Goal: Task Accomplishment & Management: Manage account settings

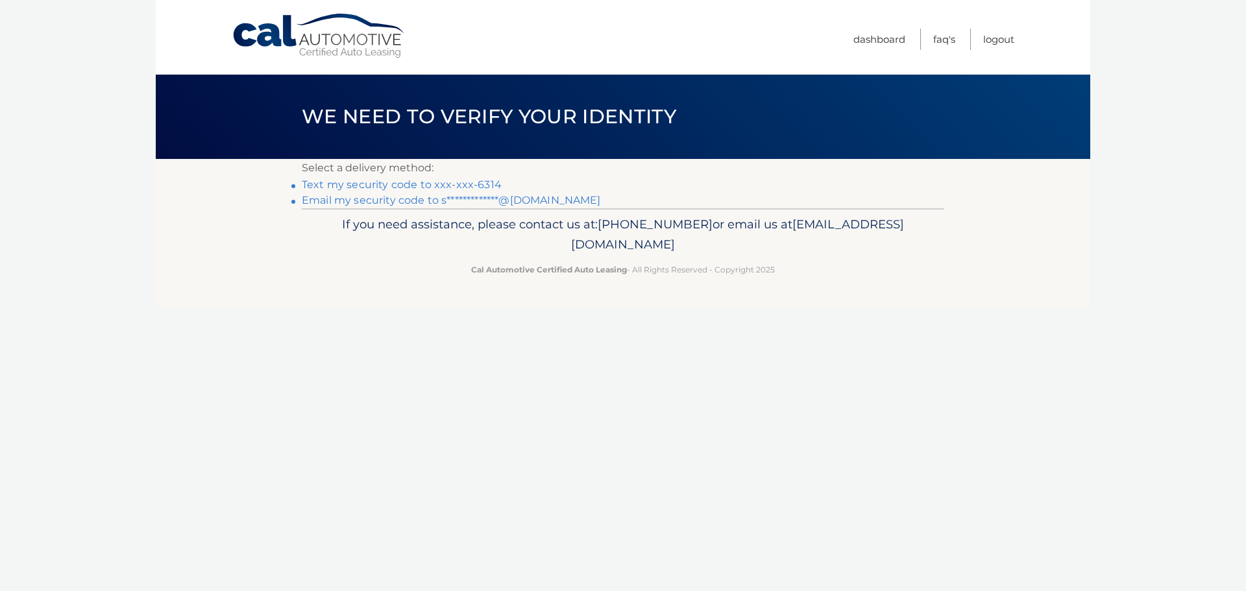
click at [397, 182] on link "Text my security code to xxx-xxx-6314" at bounding box center [402, 184] width 200 height 12
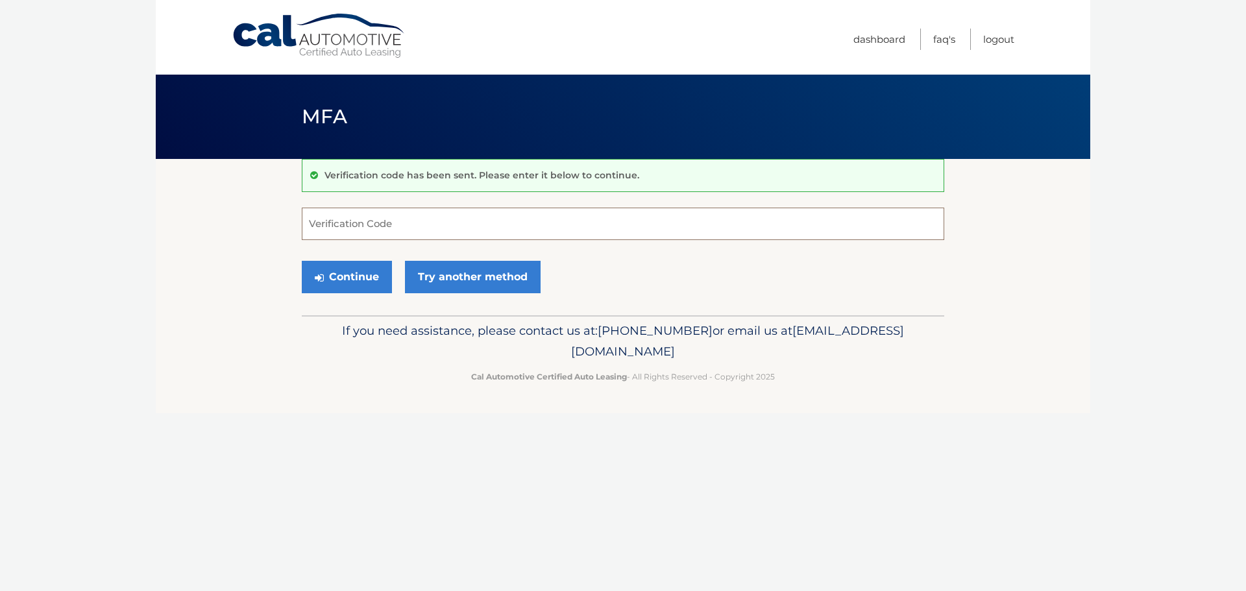
click at [396, 227] on input "Verification Code" at bounding box center [623, 224] width 643 height 32
type input "723451"
click at [365, 284] on button "Continue" at bounding box center [347, 277] width 90 height 32
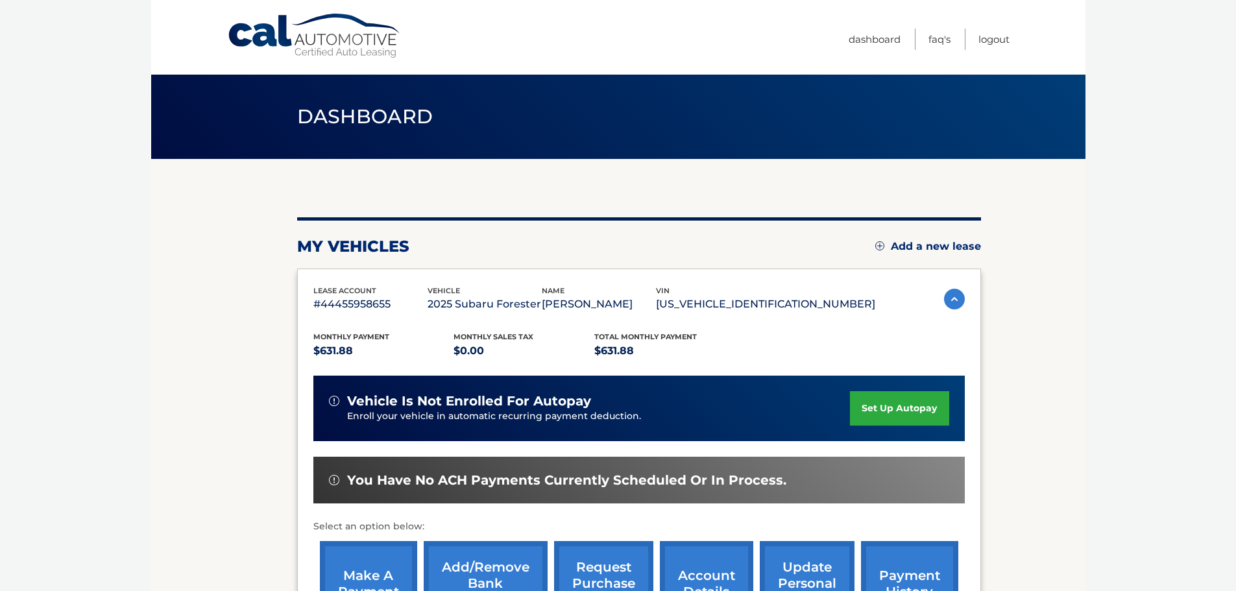
scroll to position [130, 0]
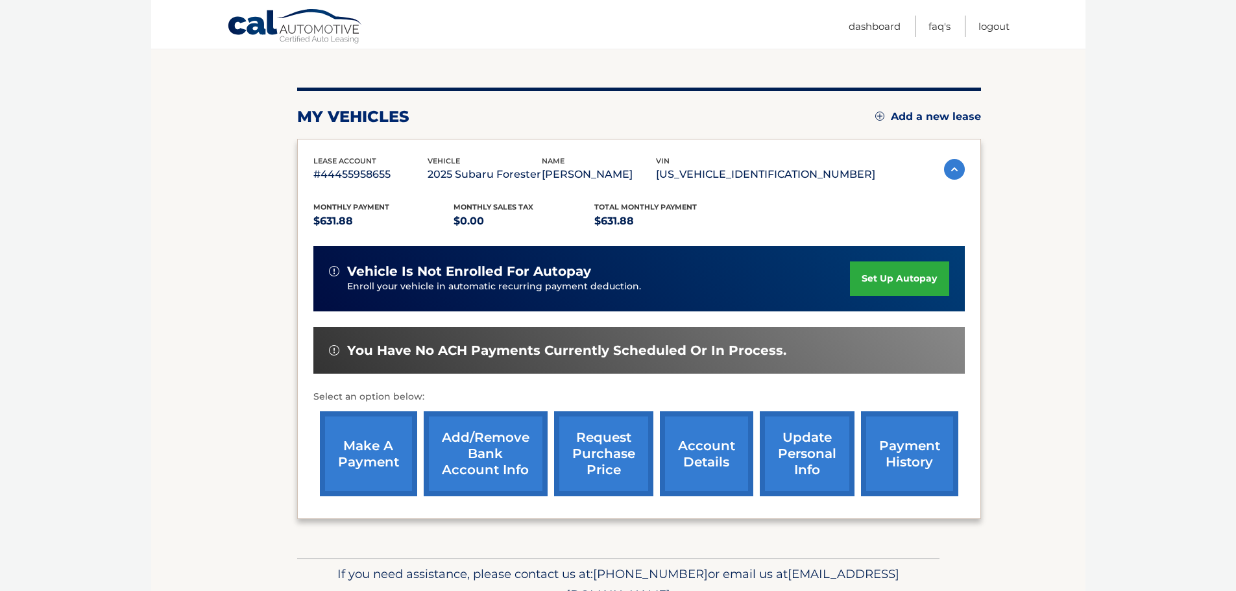
click at [369, 453] on link "make a payment" at bounding box center [368, 453] width 97 height 85
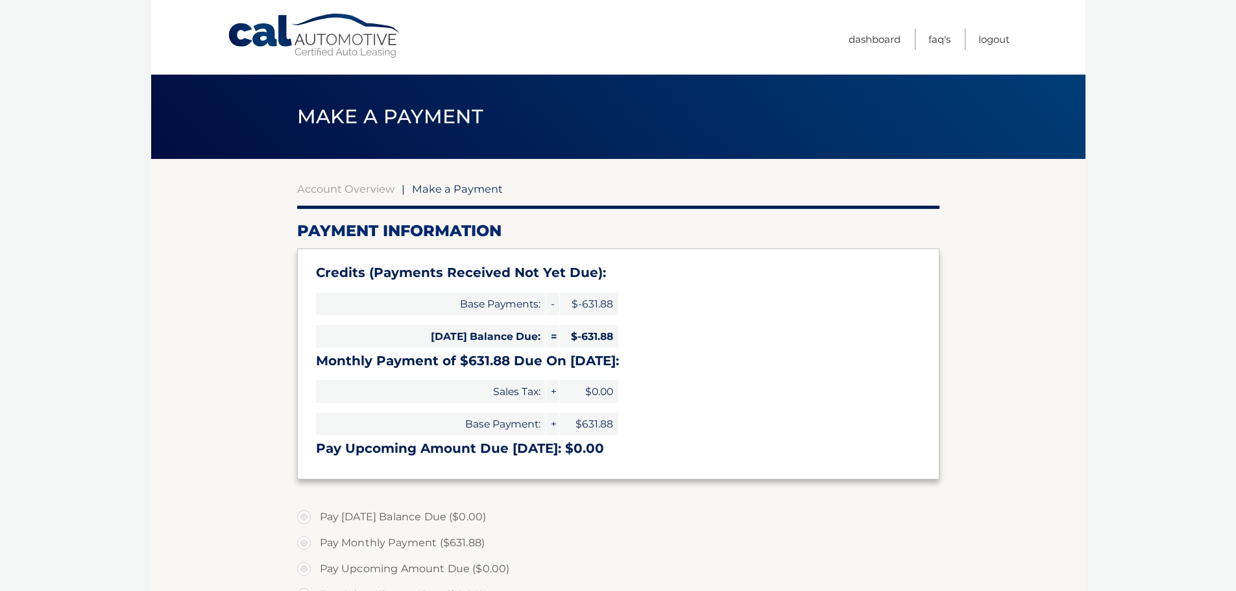
type input "0"
select select "ODlmMjY1NDItYTQ3Zi00YWI3LTgxNTItZGFmNzg3MTNmNWQ3"
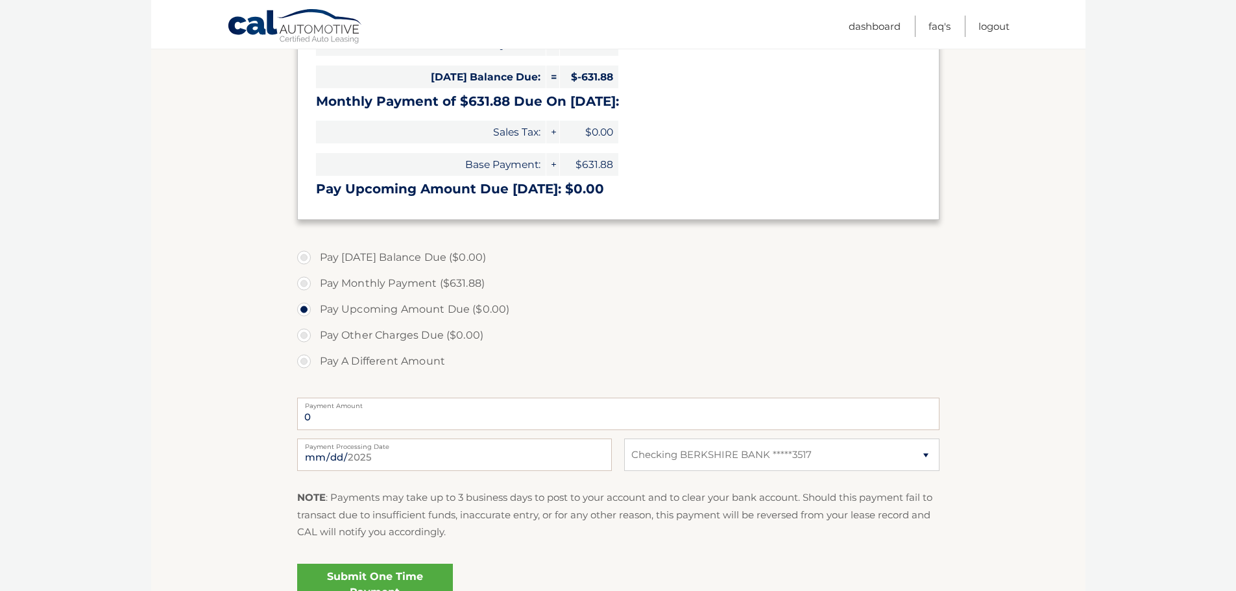
scroll to position [325, 0]
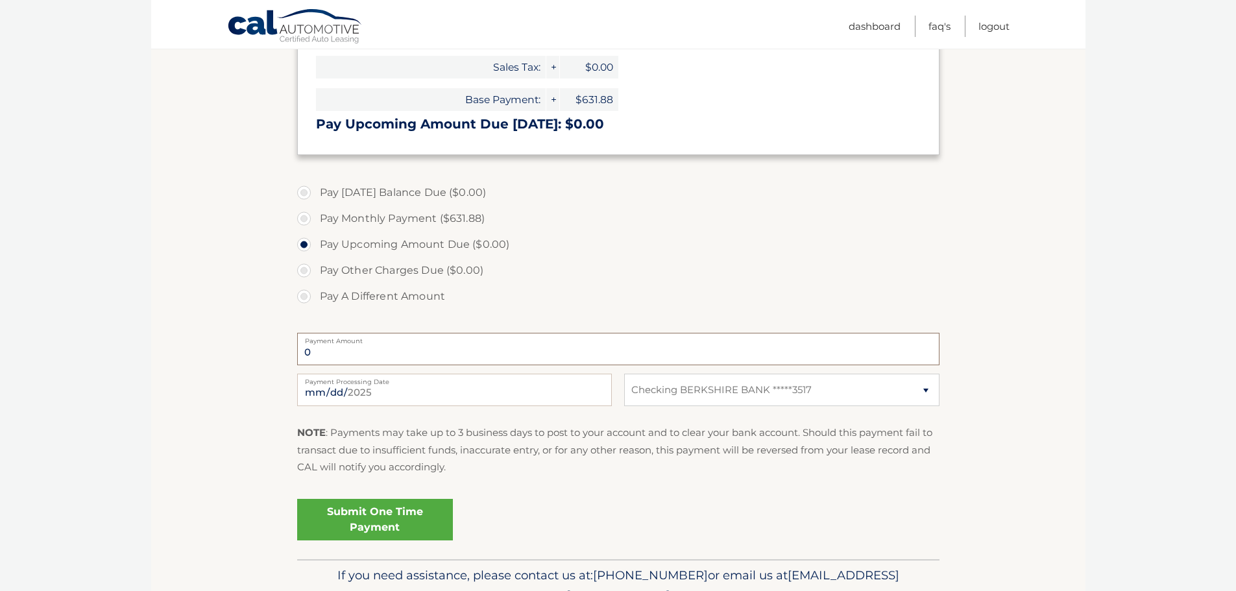
click at [538, 358] on input "0" at bounding box center [618, 349] width 643 height 32
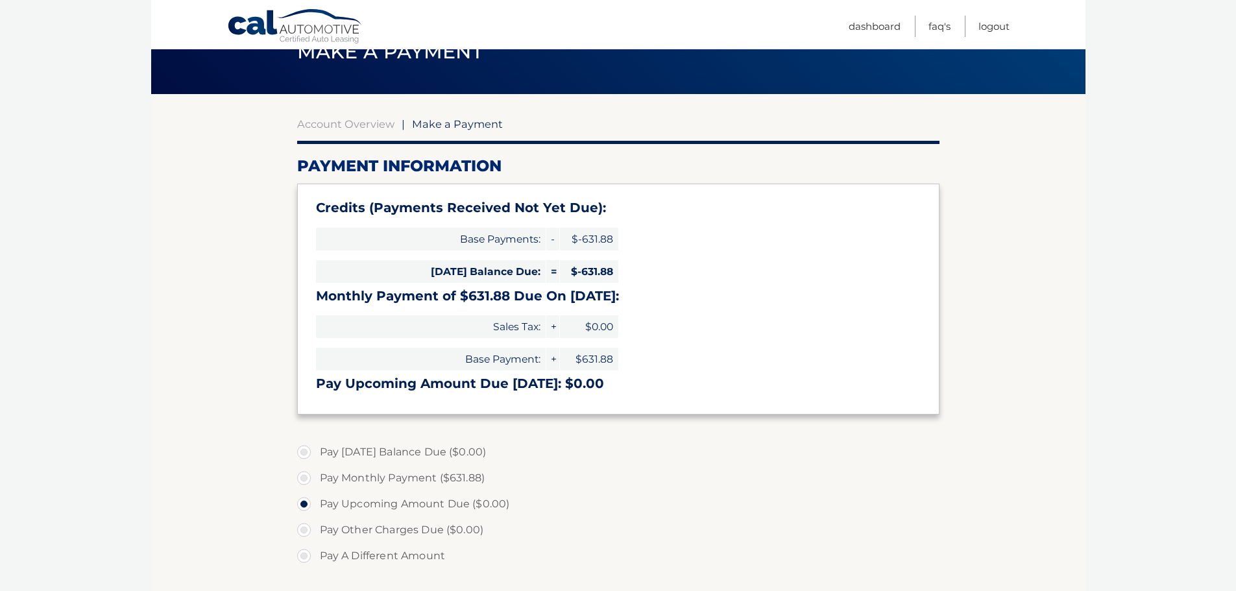
scroll to position [0, 0]
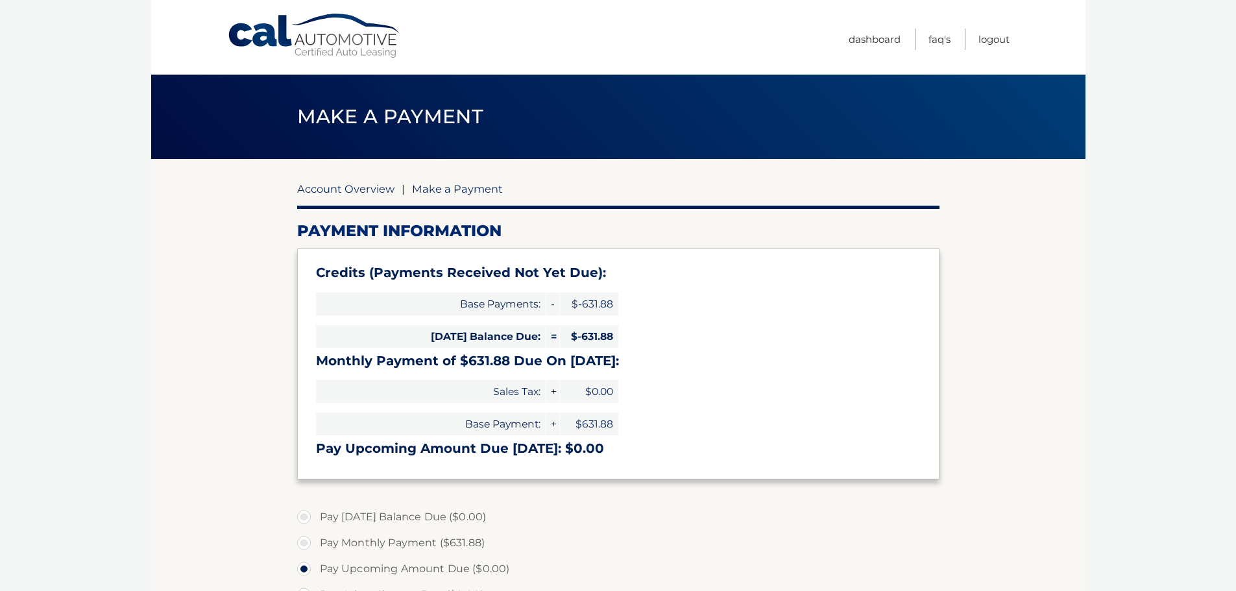
click at [345, 189] on link "Account Overview" at bounding box center [345, 188] width 97 height 13
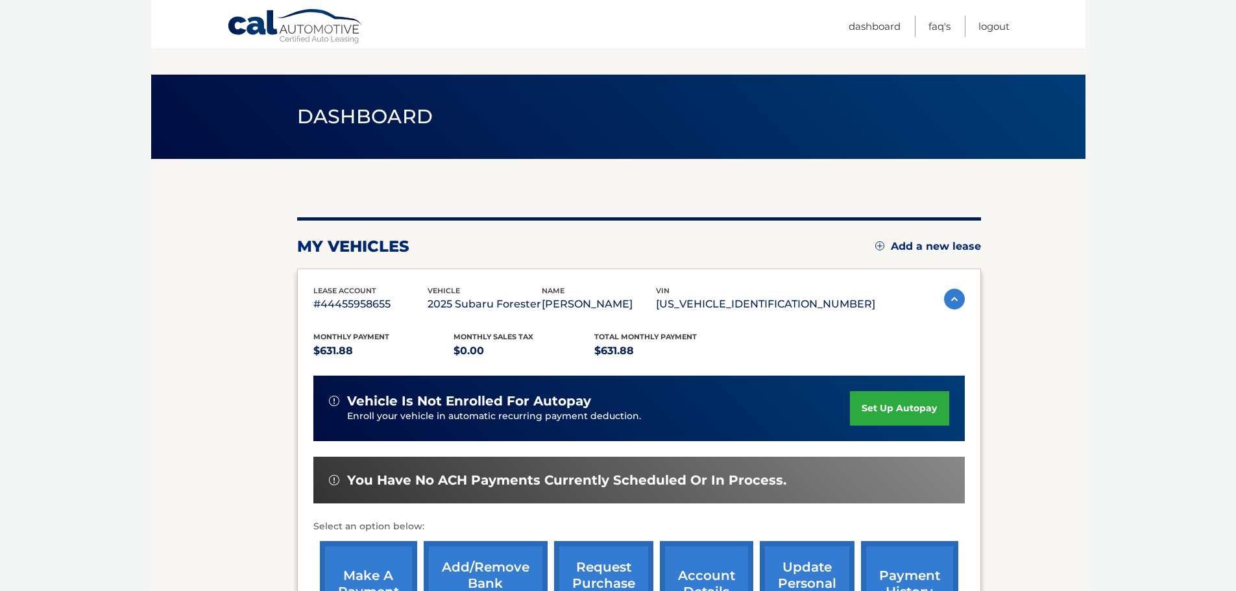
scroll to position [195, 0]
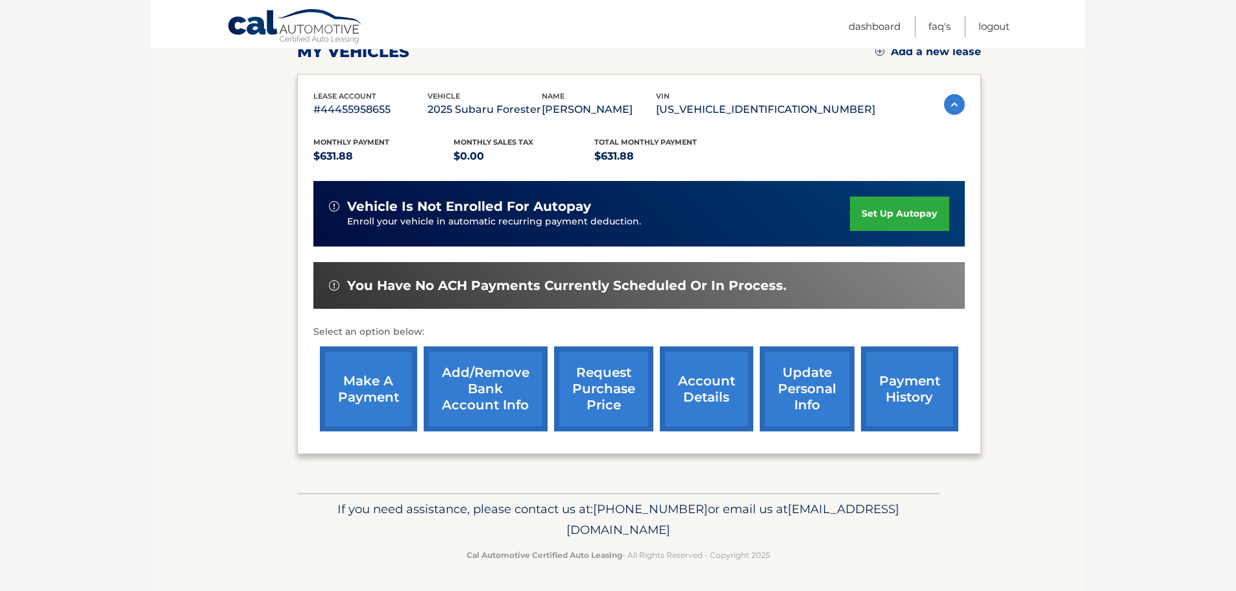
click at [881, 395] on link "payment history" at bounding box center [909, 389] width 97 height 85
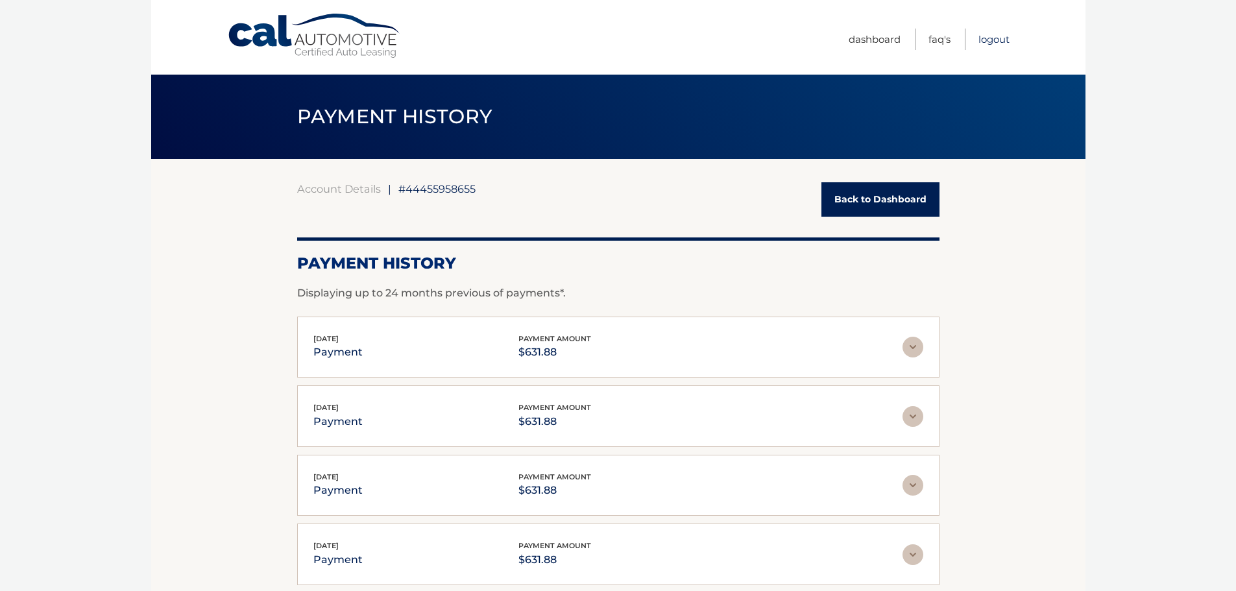
click at [996, 36] on link "Logout" at bounding box center [994, 39] width 31 height 21
